Goal: Task Accomplishment & Management: Manage account settings

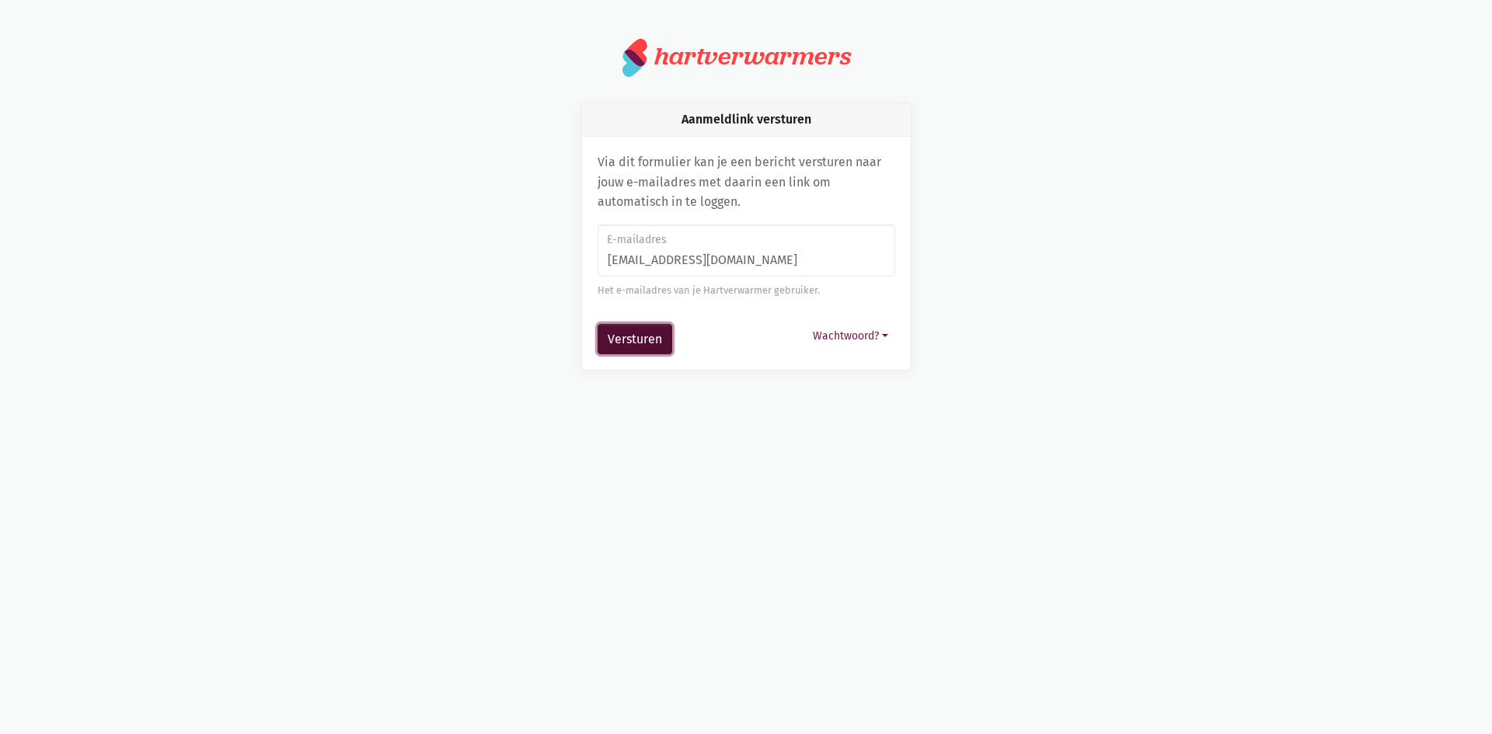
click at [636, 338] on button "Versturen" at bounding box center [635, 339] width 75 height 31
click at [856, 336] on button "Aanmelden?" at bounding box center [853, 336] width 84 height 24
click at [799, 375] on link "Aanmelden met wachtwoord" at bounding box center [785, 373] width 215 height 26
